Goal: Task Accomplishment & Management: Use online tool/utility

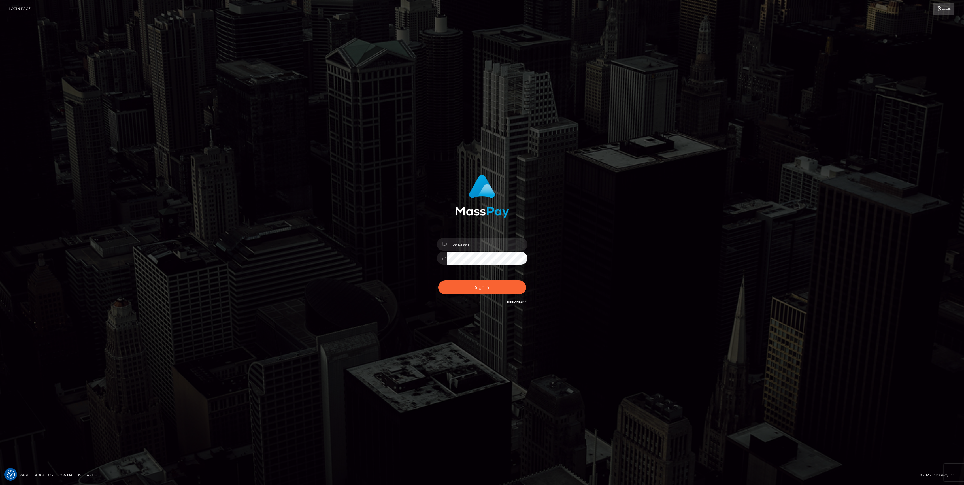
click at [483, 280] on button "Sign in" at bounding box center [482, 287] width 88 height 14
click at [484, 280] on button "Sign in" at bounding box center [482, 287] width 88 height 14
type input "bengreen"
click at [458, 289] on button "Sign in" at bounding box center [482, 287] width 88 height 14
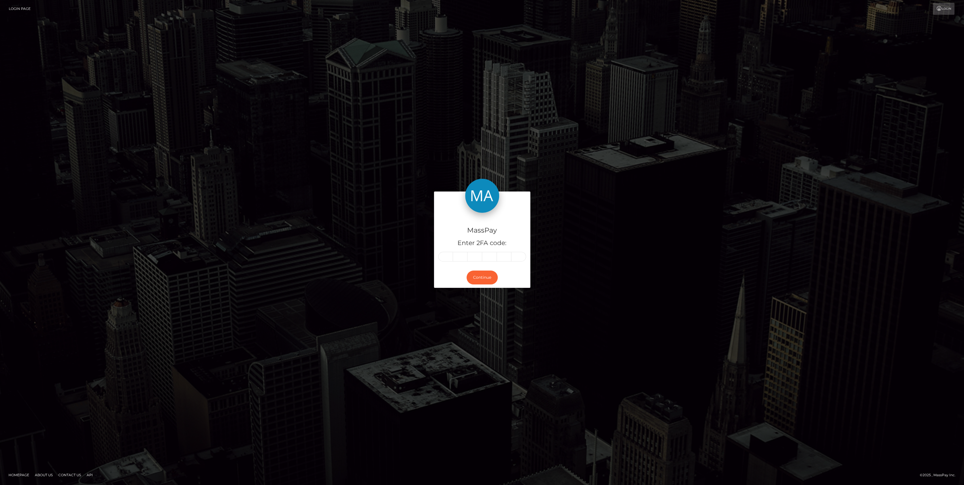
type input "2"
type input "5"
type input "1"
type input "6"
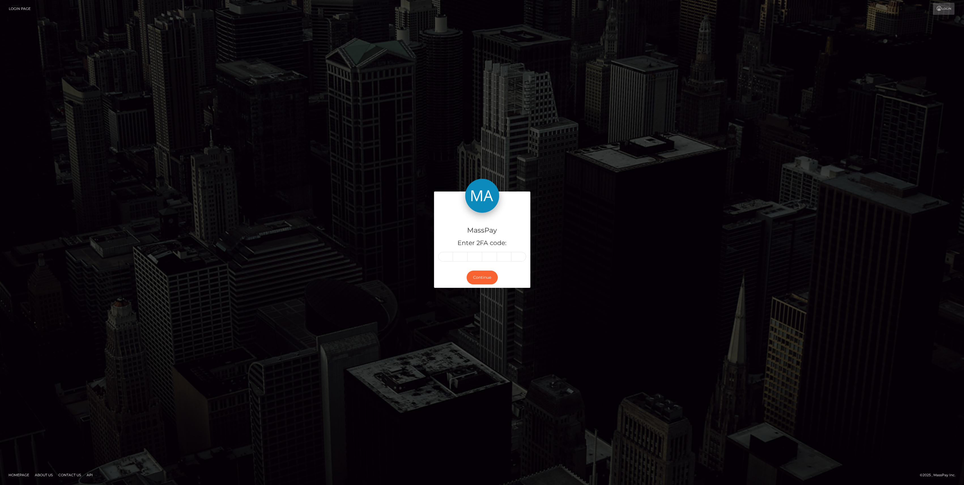
type input "0"
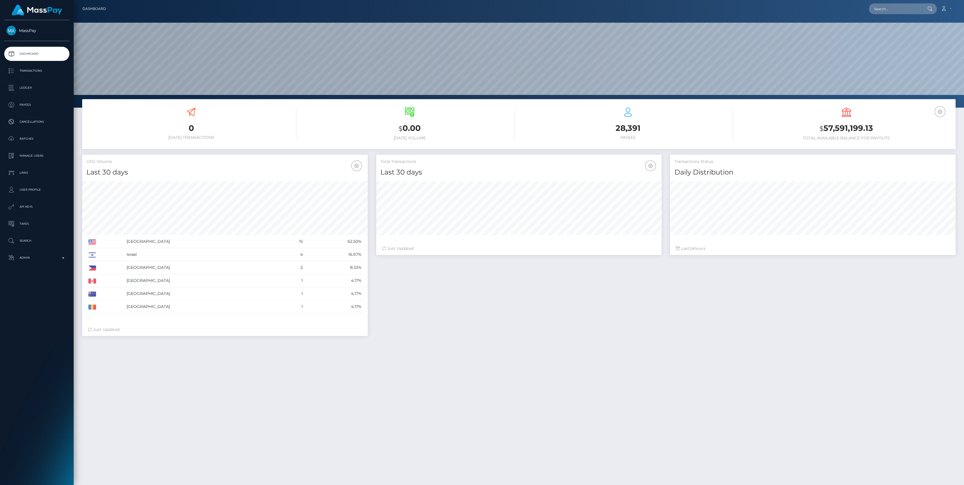
scroll to position [100, 286]
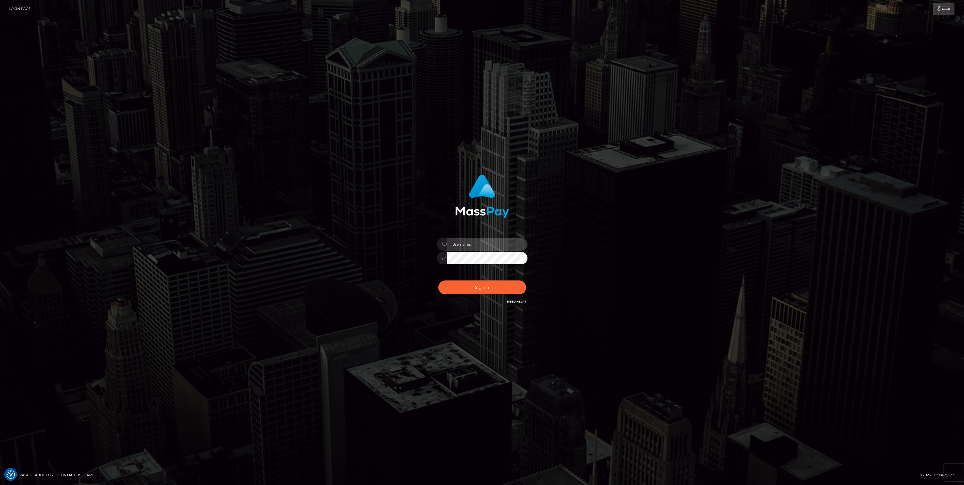
type input "bengreen"
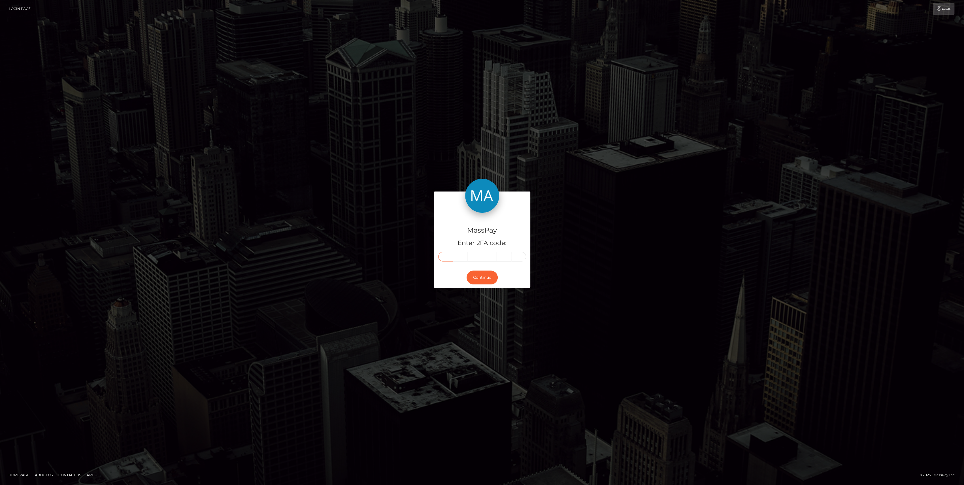
paste input "2"
type input "2"
type input "3"
type input "7"
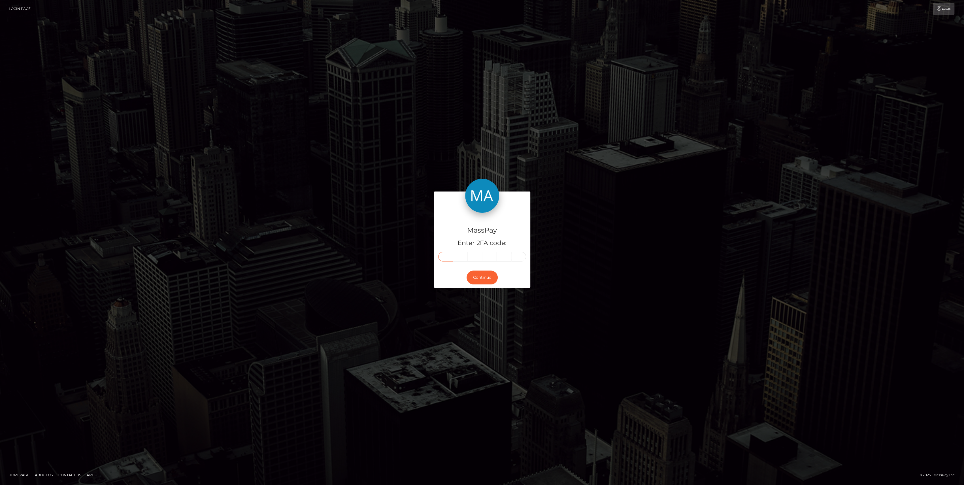
type input "2"
type input "8"
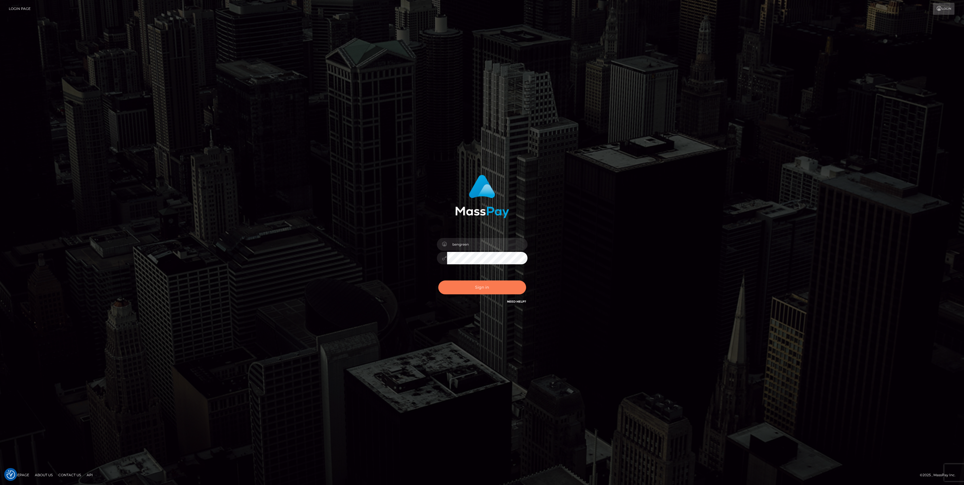
click at [452, 287] on button "Sign in" at bounding box center [482, 287] width 88 height 14
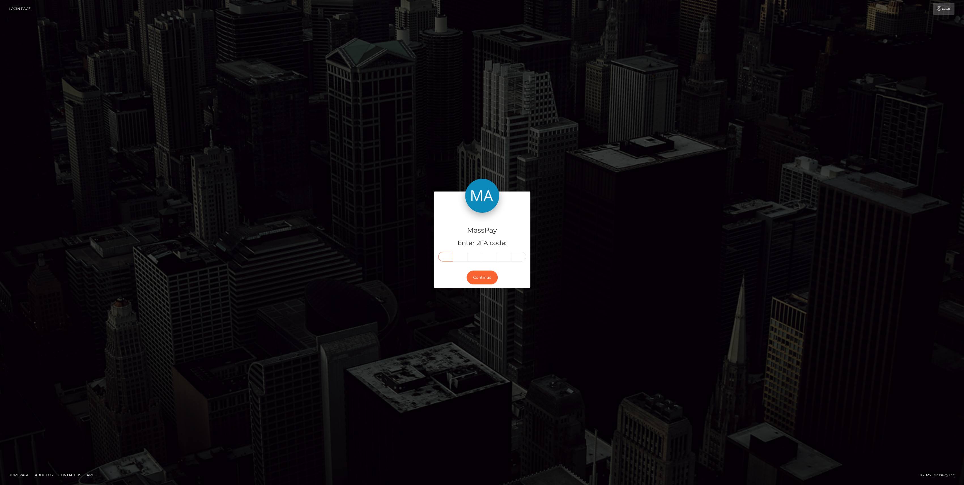
drag, startPoint x: 446, startPoint y: 256, endPoint x: 439, endPoint y: 259, distance: 8.0
drag, startPoint x: 439, startPoint y: 259, endPoint x: 440, endPoint y: 255, distance: 4.7
click at [440, 255] on input "text" at bounding box center [445, 257] width 15 height 10
paste input "2"
type input "2"
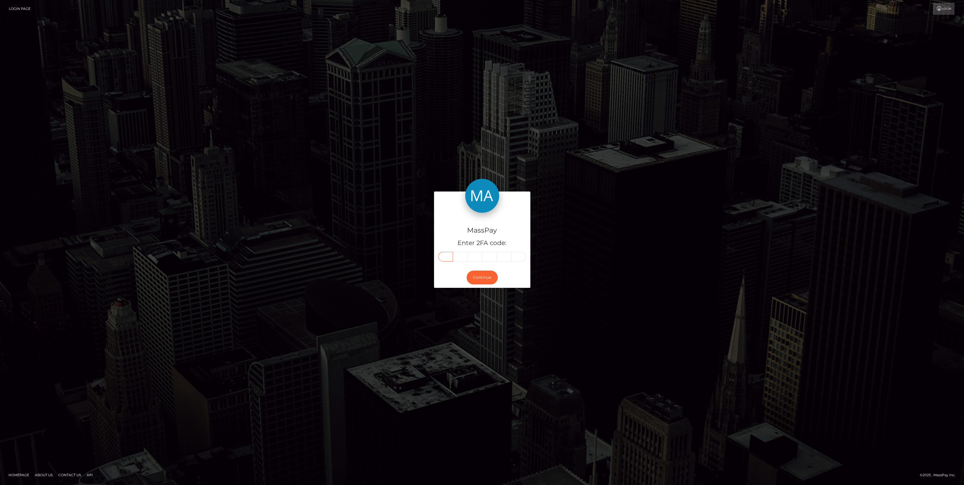
type input "3"
type input "7"
type input "2"
type input "8"
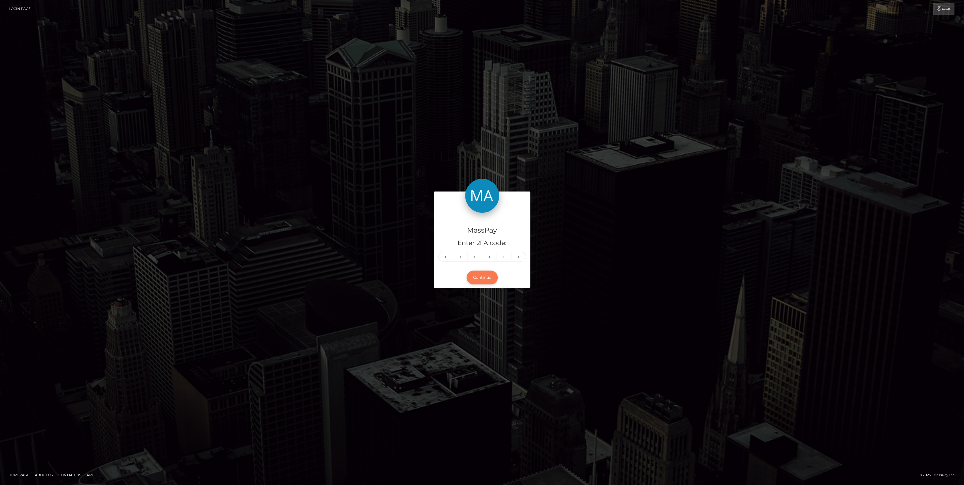
click at [488, 279] on button "Continue" at bounding box center [482, 278] width 31 height 14
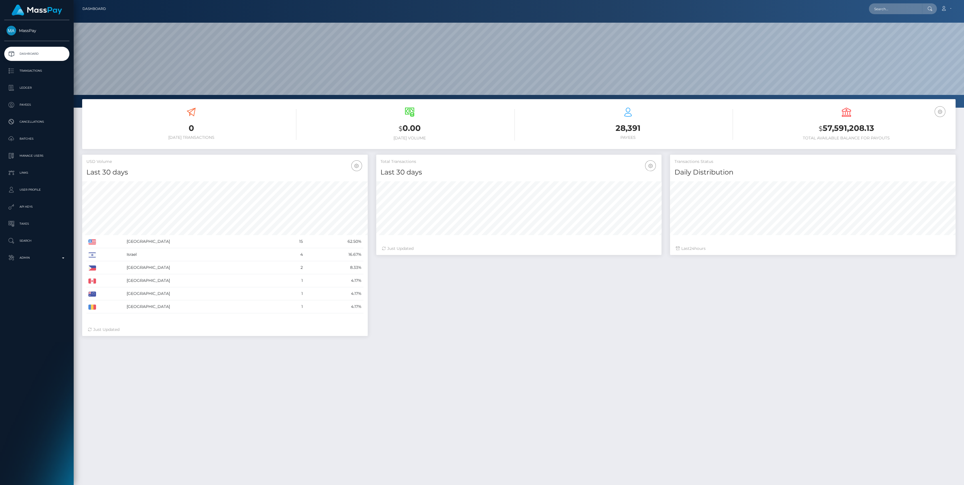
scroll to position [100, 286]
click at [50, 267] on div "MassPay Dashboard Transactions Ledger Payees Cancellations" at bounding box center [37, 252] width 74 height 464
click at [50, 254] on p "Admin" at bounding box center [37, 258] width 61 height 8
click at [29, 388] on span "Inventory" at bounding box center [37, 390] width 61 height 7
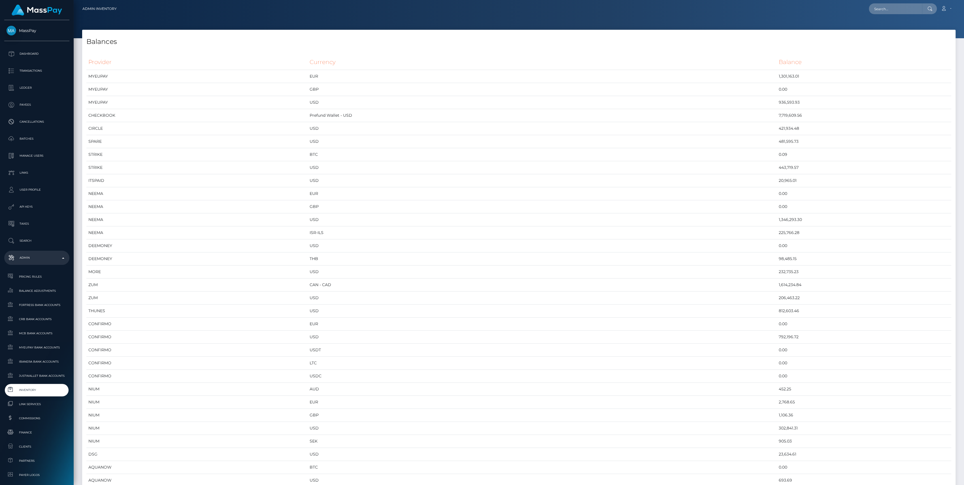
scroll to position [2837, 873]
